Goal: Transaction & Acquisition: Download file/media

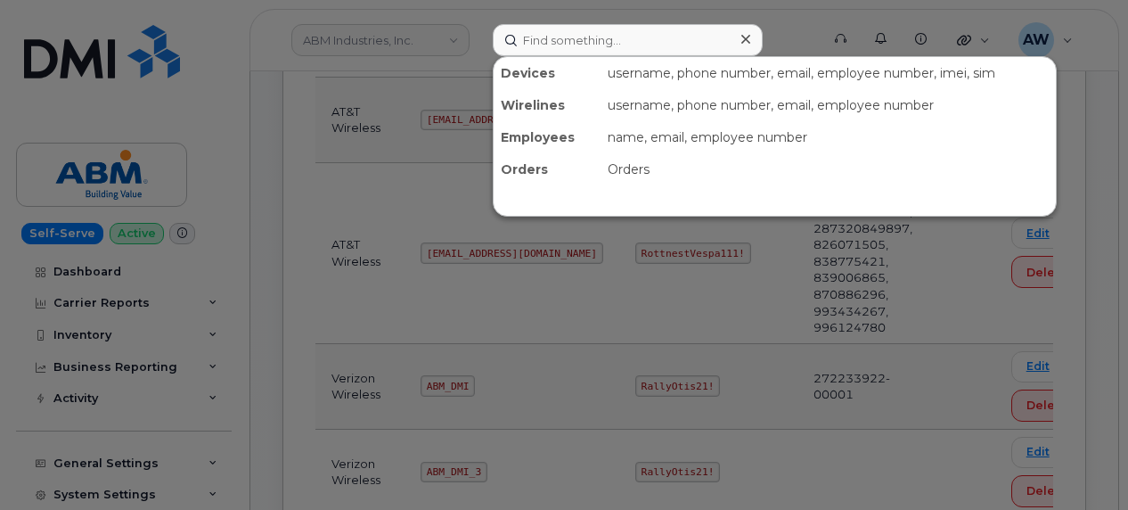
scroll to position [274, 0]
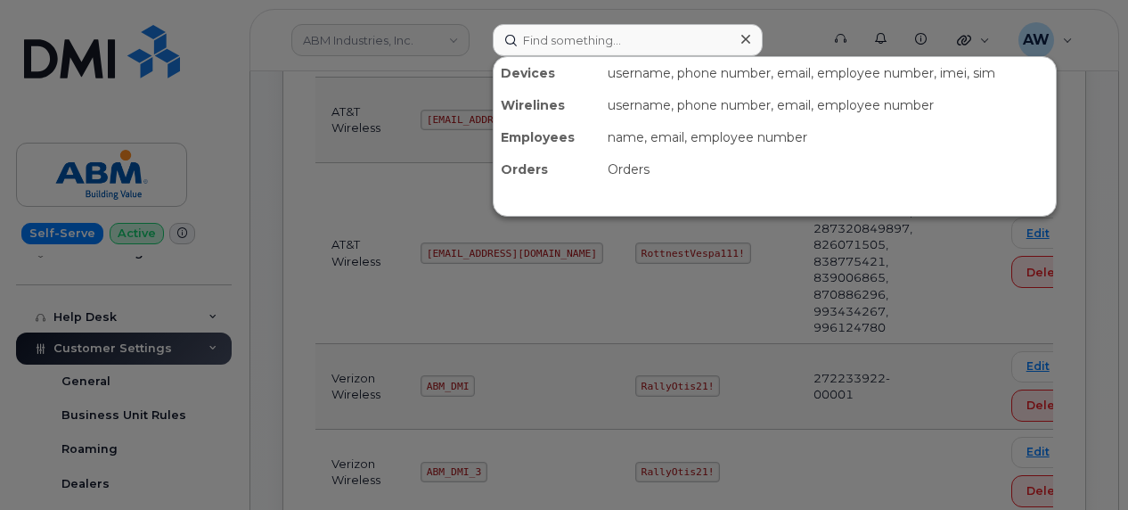
type input "2132381750"
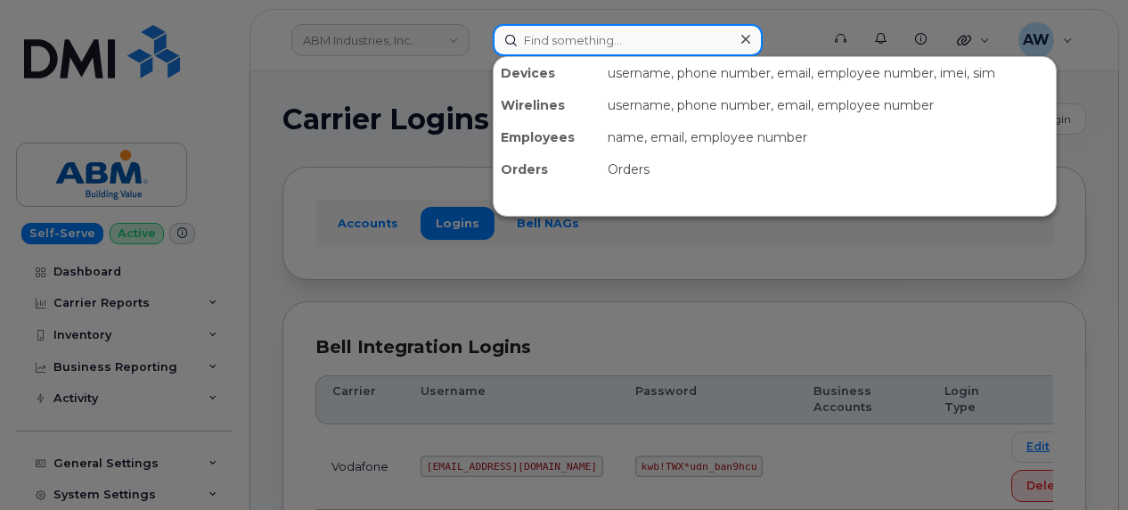
click at [567, 45] on input at bounding box center [628, 40] width 270 height 32
paste input "2132381750"
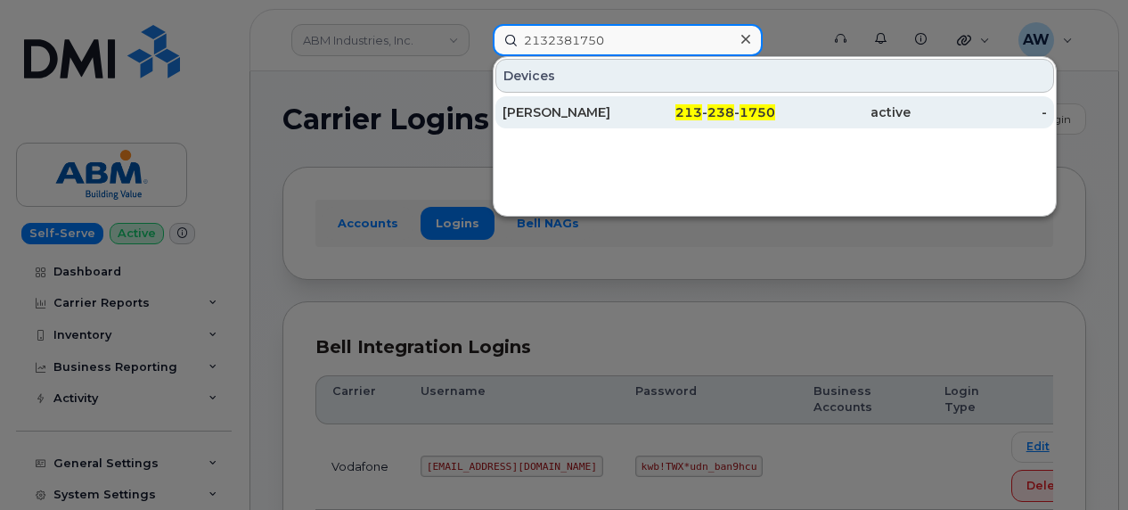
type input "2132381750"
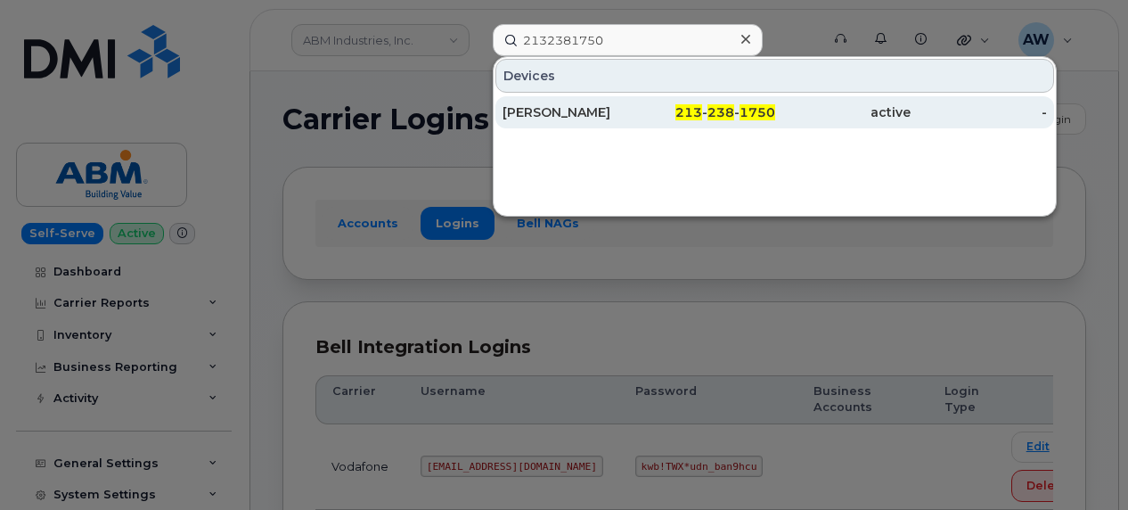
click at [639, 119] on div "[PERSON_NAME]" at bounding box center [707, 112] width 136 height 32
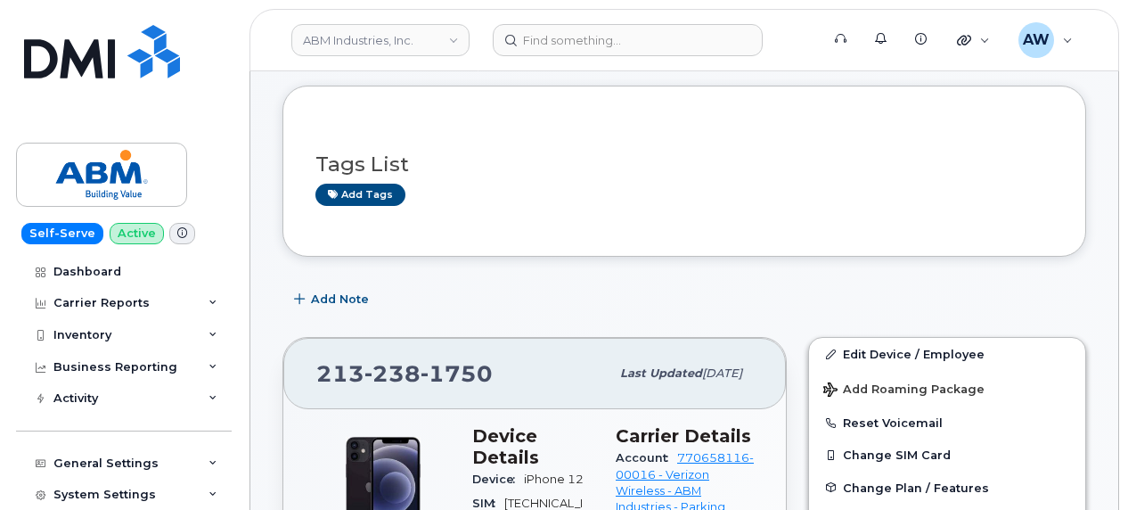
scroll to position [444, 0]
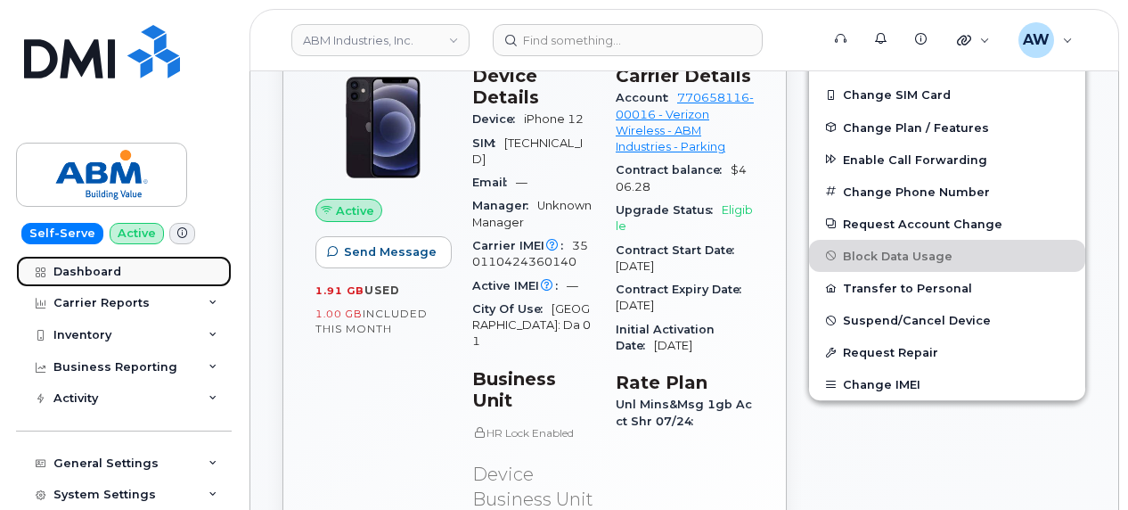
click at [98, 268] on div "Dashboard" at bounding box center [87, 272] width 68 height 14
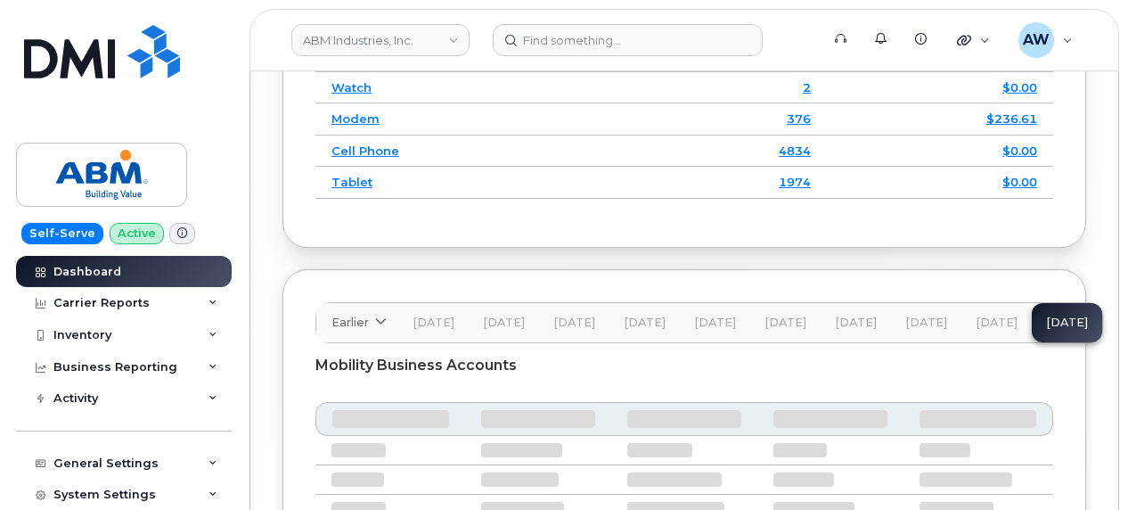
scroll to position [3230, 0]
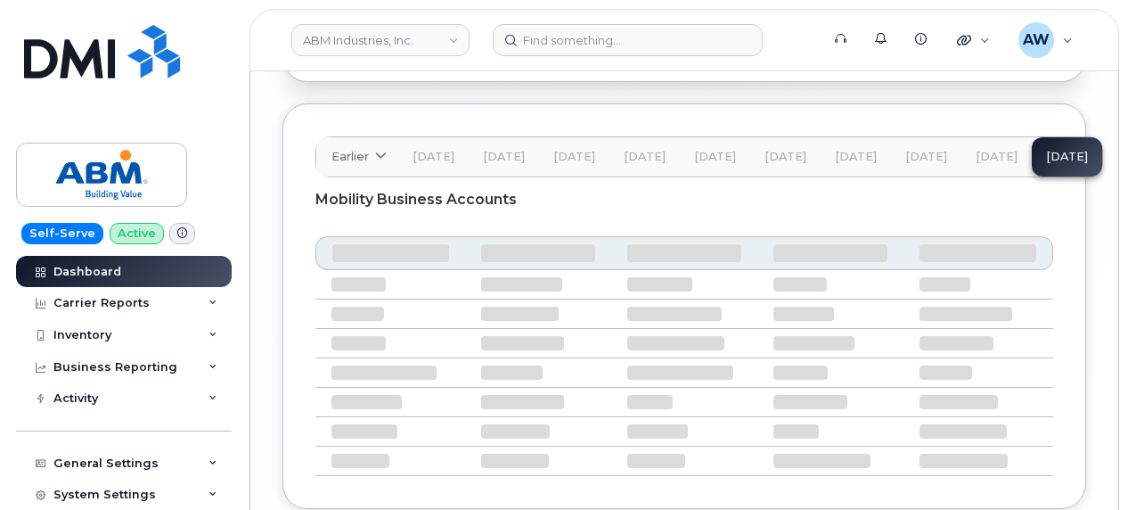
click at [848, 150] on span "[DATE]" at bounding box center [856, 157] width 42 height 14
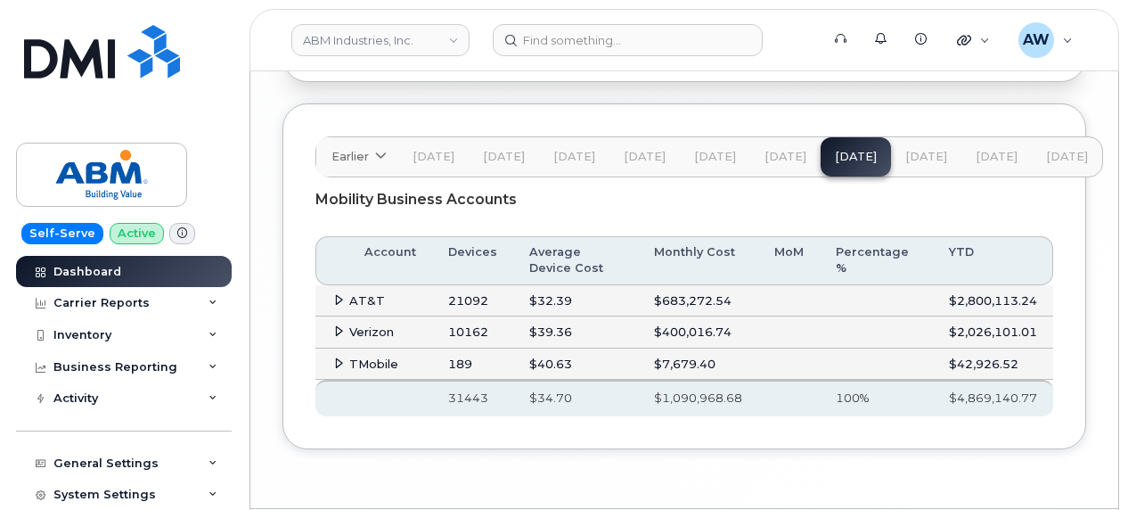
click at [340, 325] on icon at bounding box center [339, 331] width 12 height 12
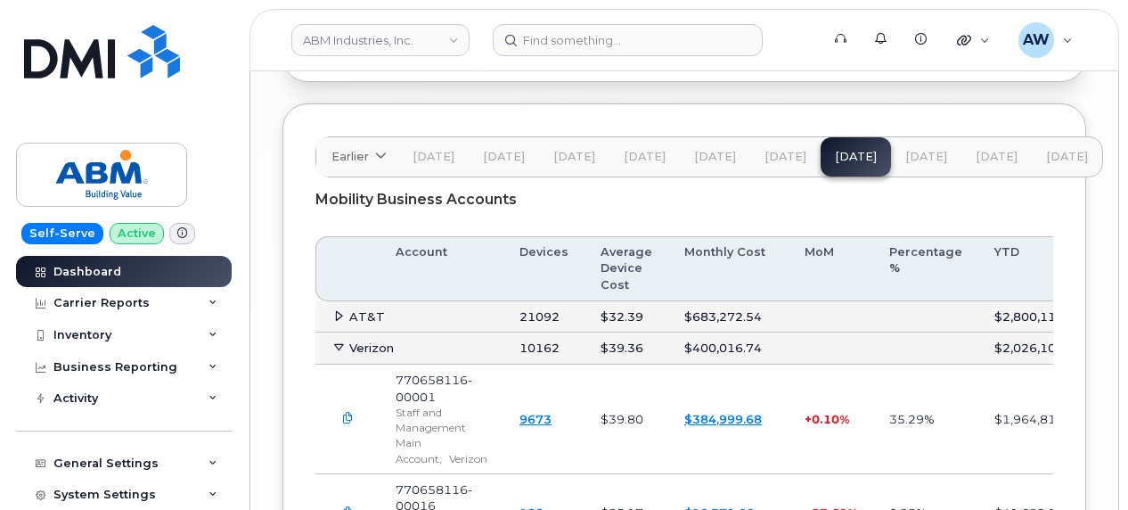
click at [342, 413] on icon "button" at bounding box center [348, 419] width 12 height 12
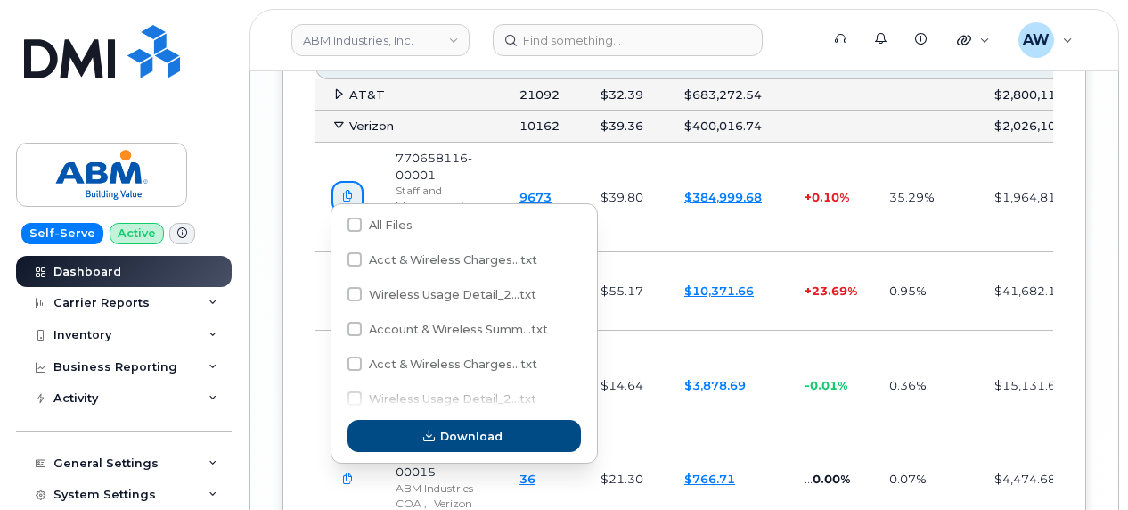
scroll to position [3457, 0]
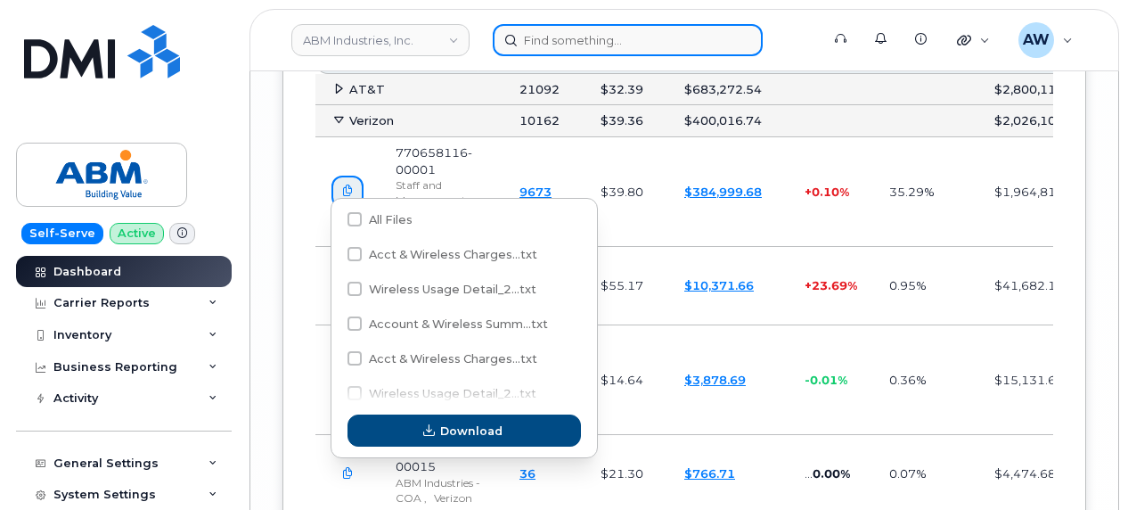
click at [534, 29] on input at bounding box center [628, 40] width 270 height 32
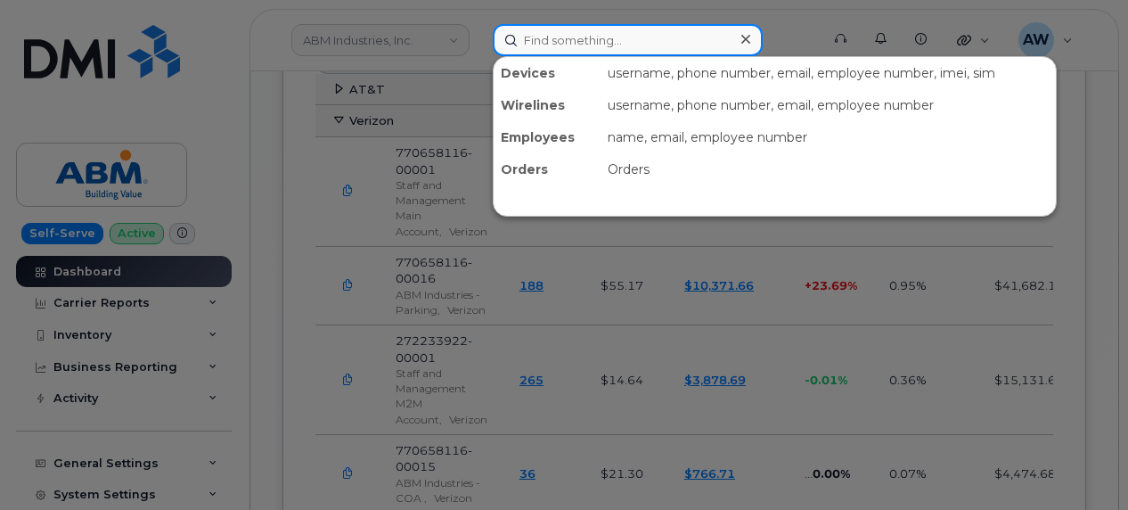
paste input "213-238-1750"
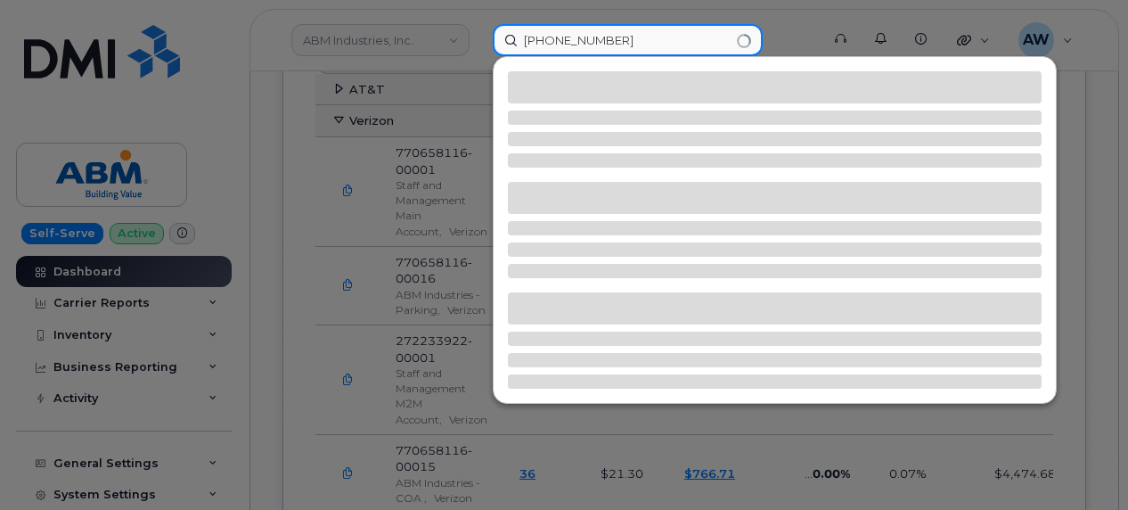
type input "213-238-1750"
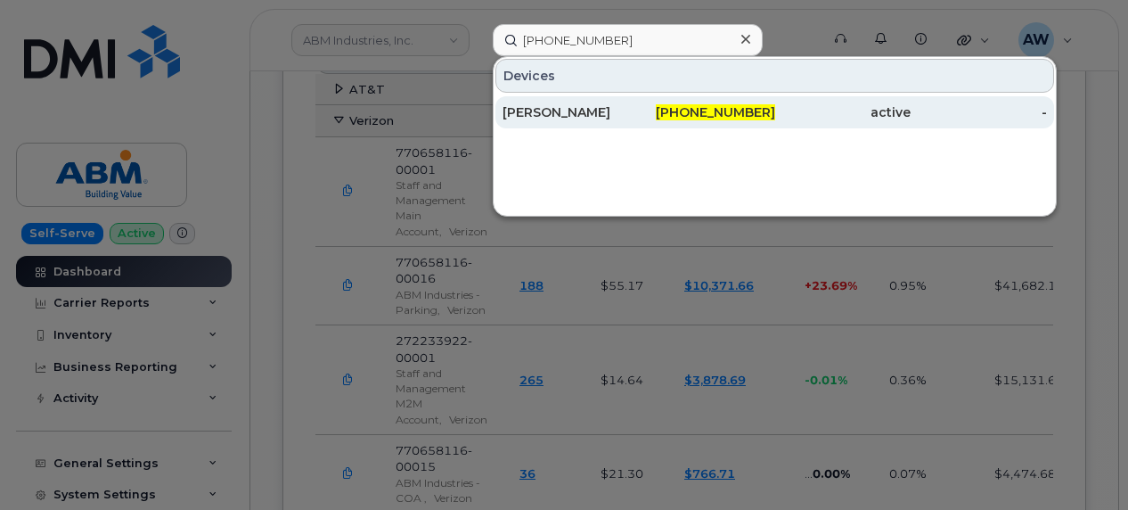
click at [627, 102] on div "MIKIAS GETANEH" at bounding box center [571, 112] width 136 height 32
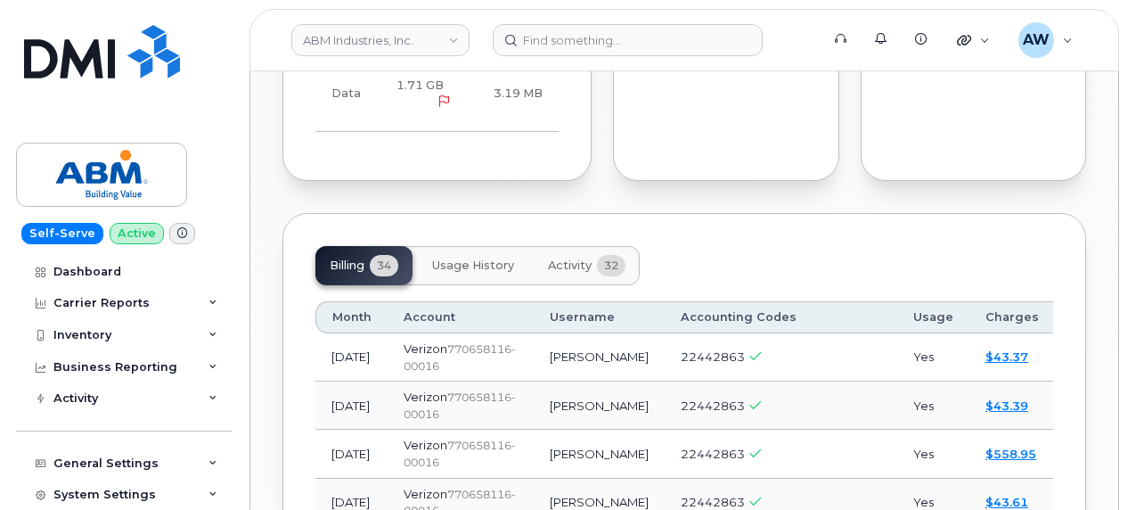
scroll to position [1536, 0]
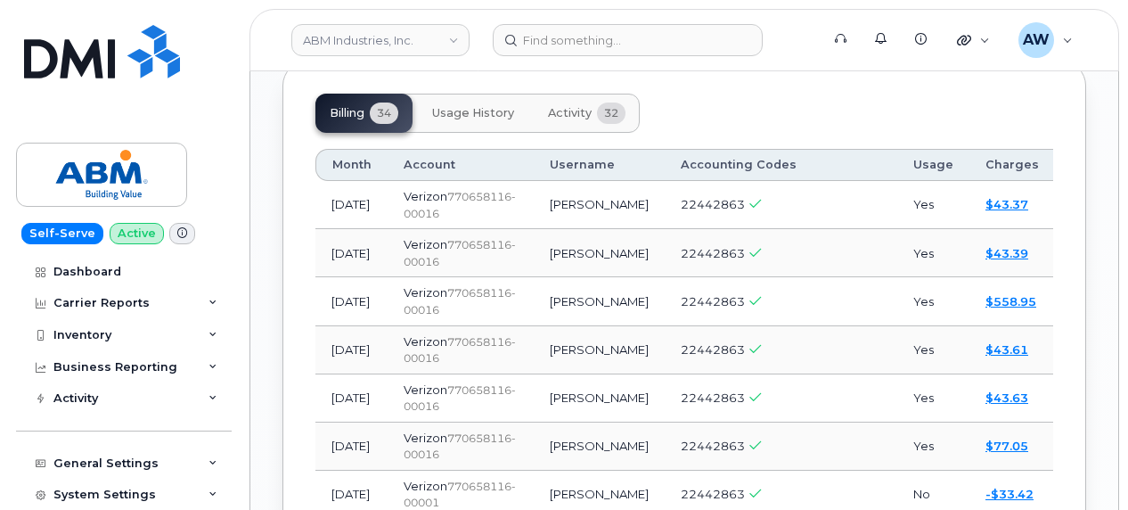
click at [503, 106] on span "Usage History" at bounding box center [473, 113] width 82 height 14
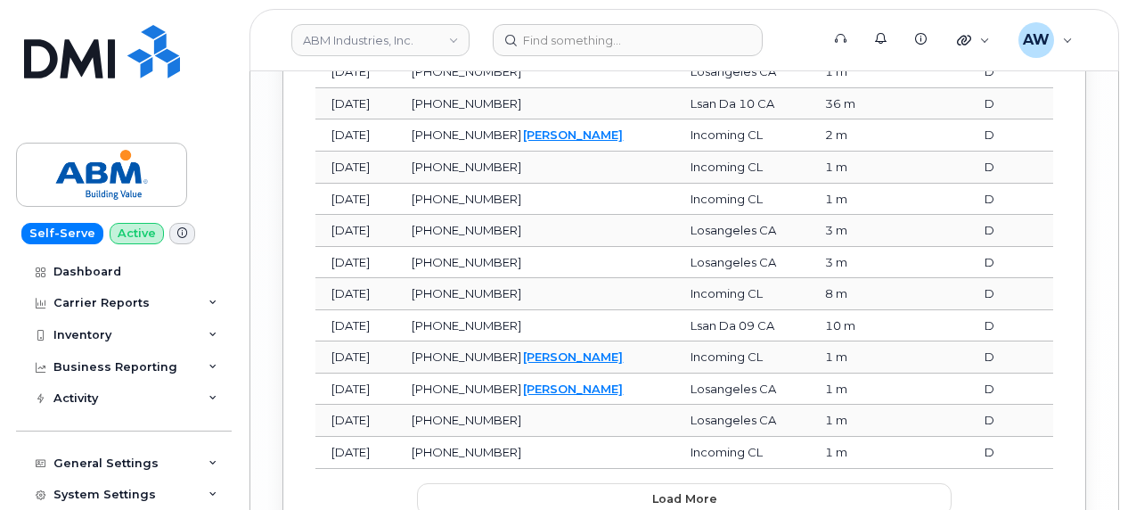
scroll to position [2528, 0]
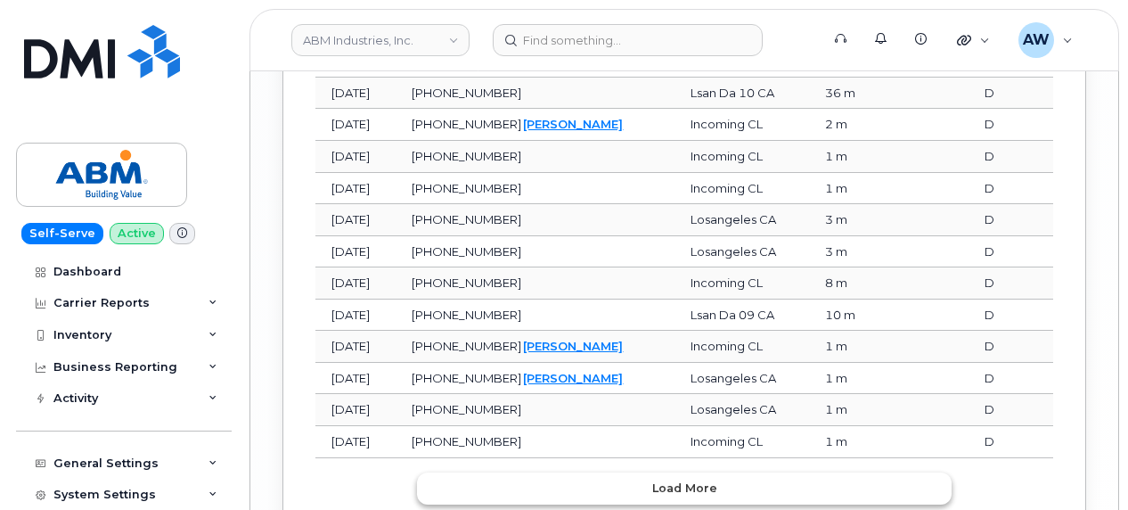
click at [725, 472] on button "Load more" at bounding box center [684, 488] width 535 height 32
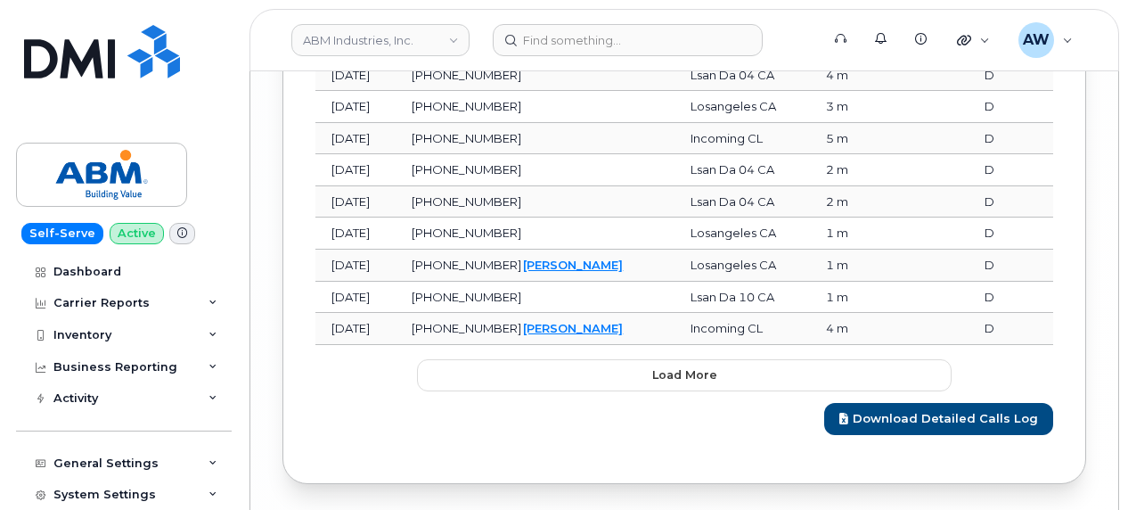
scroll to position [3437, 0]
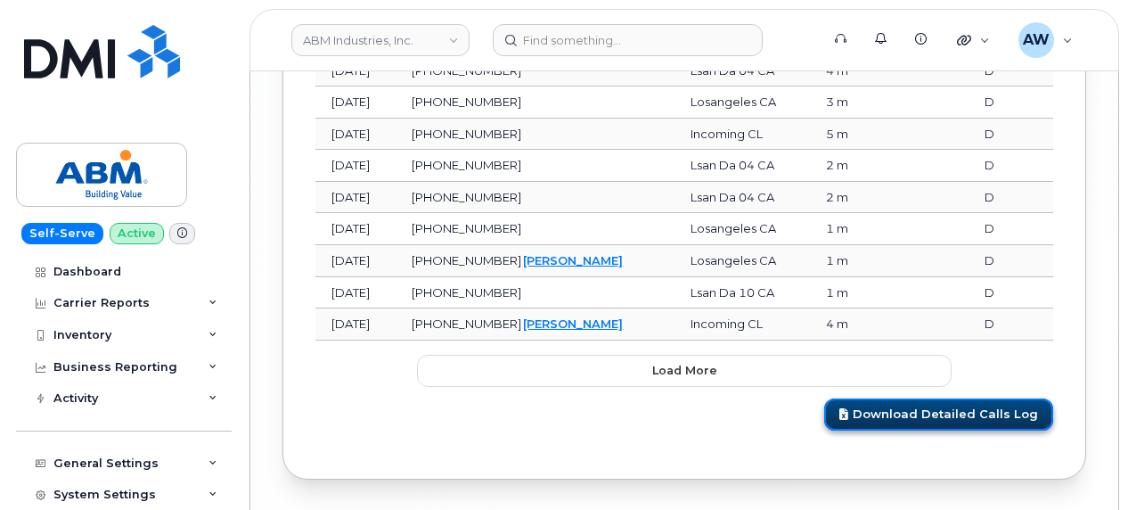
click at [944, 398] on link "Download Detailed Calls Log" at bounding box center [938, 414] width 229 height 33
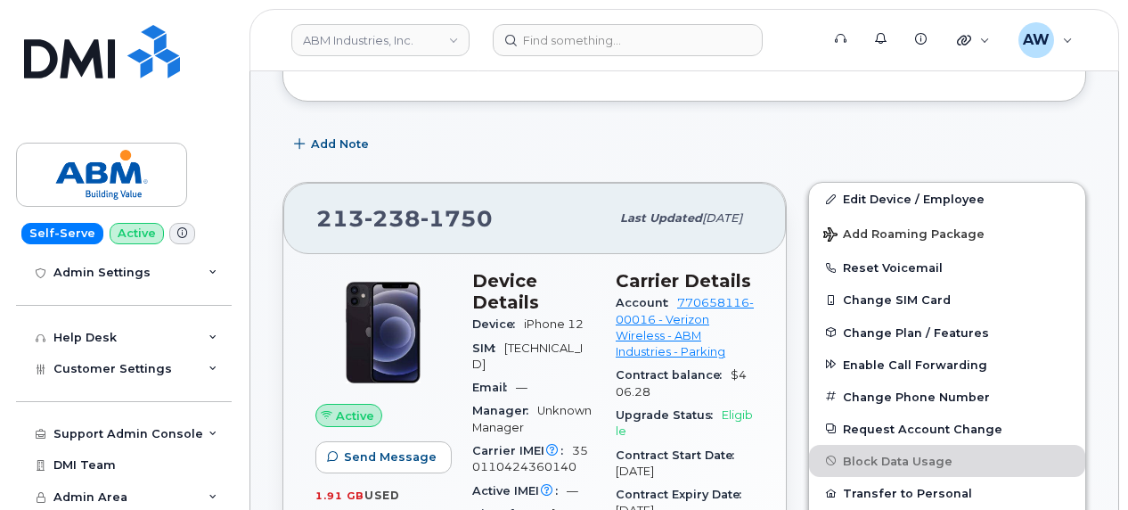
scroll to position [257, 0]
click at [153, 365] on span "Customer Settings" at bounding box center [112, 365] width 119 height 13
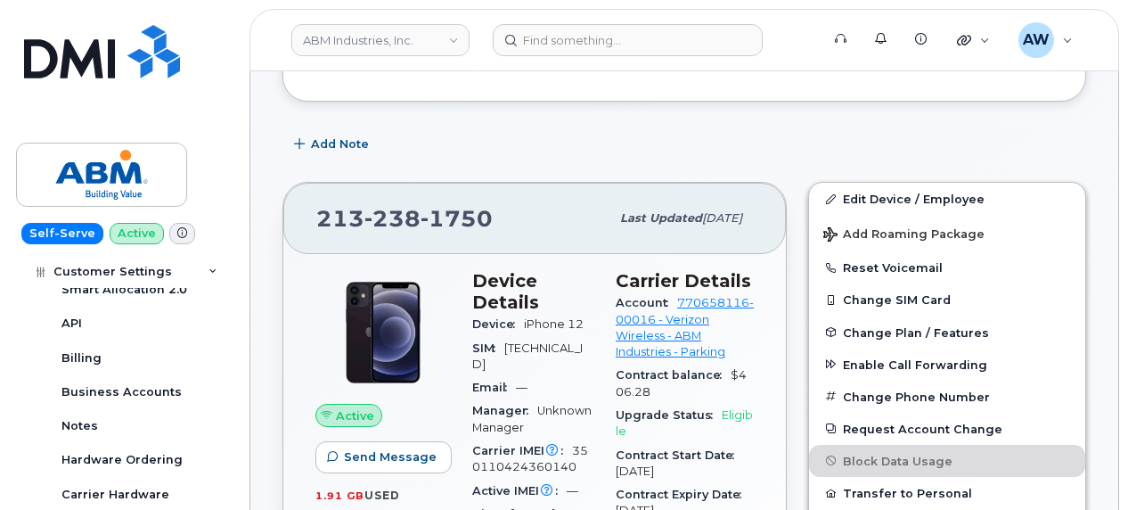
scroll to position [635, 0]
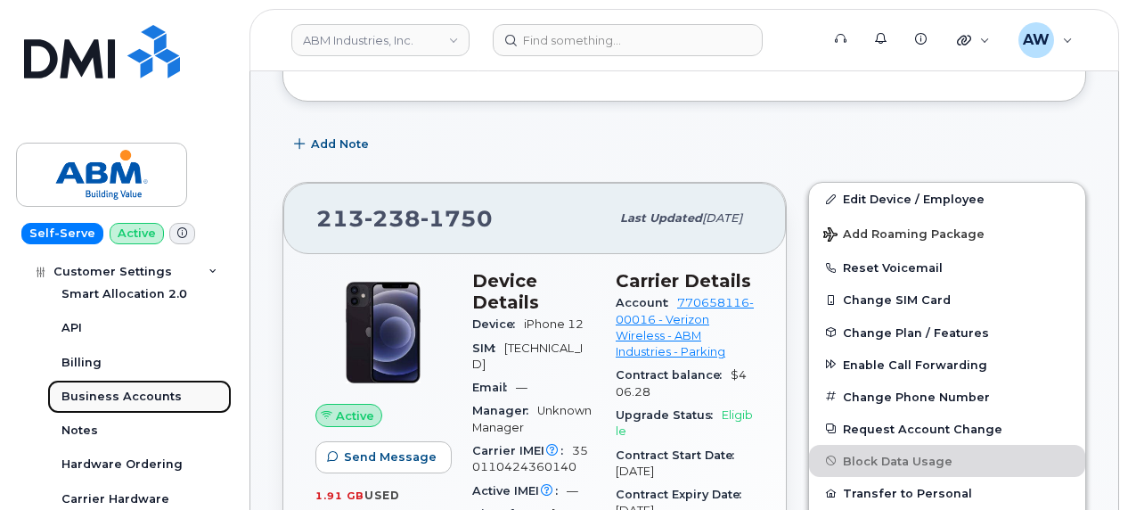
click at [171, 389] on div "Business Accounts" at bounding box center [121, 397] width 120 height 16
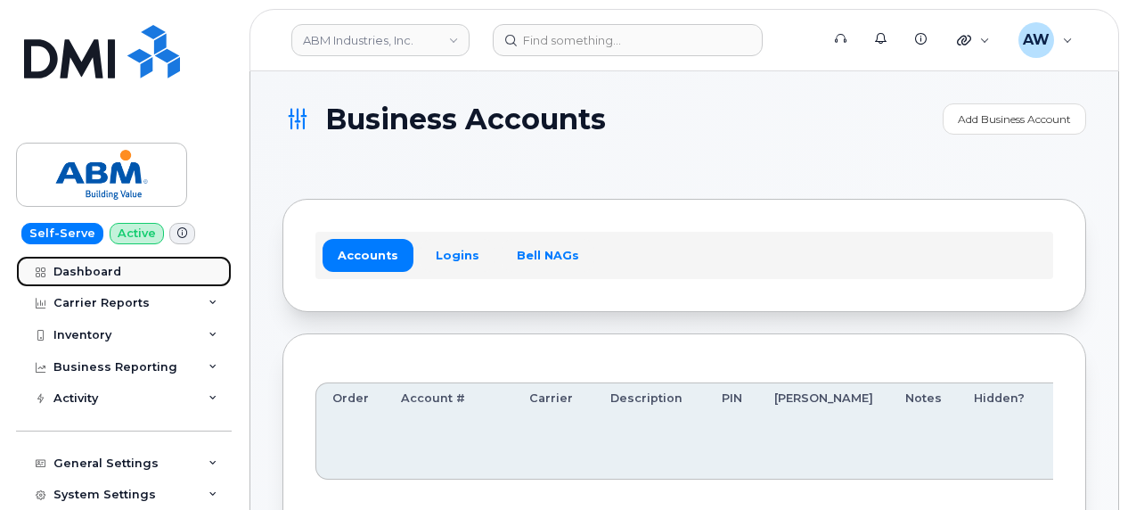
click at [86, 265] on div "Dashboard" at bounding box center [87, 272] width 68 height 14
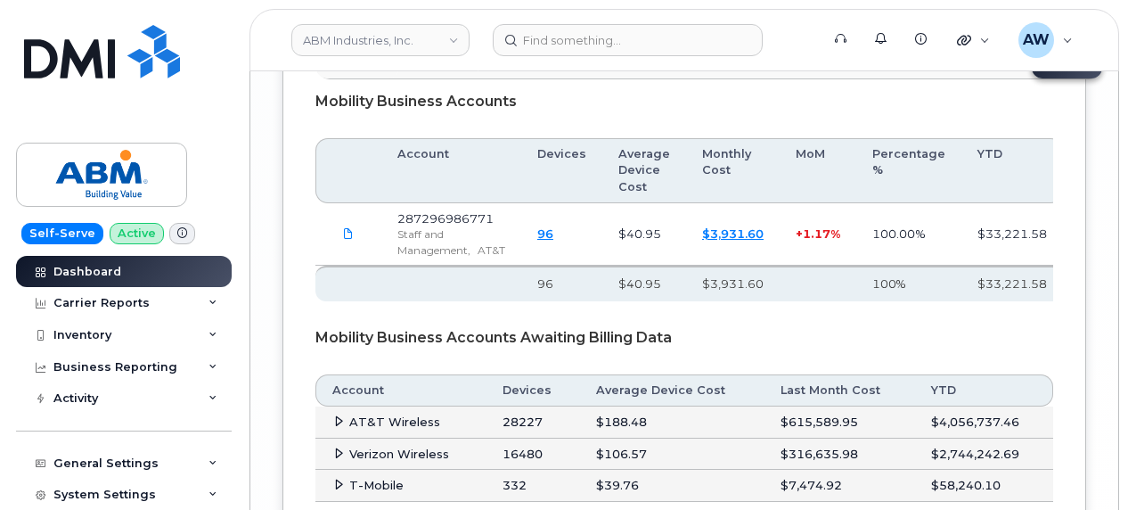
scroll to position [3453, 0]
